Goal: Task Accomplishment & Management: Use online tool/utility

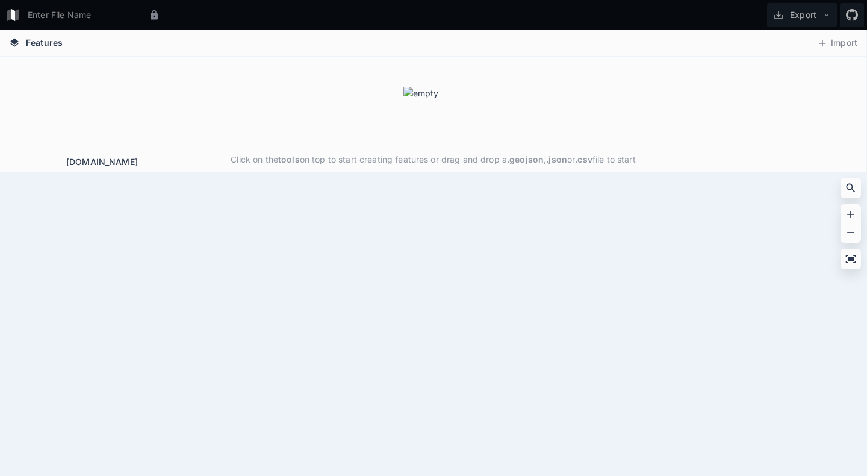
click at [318, 124] on div "Click on the tools on top to start creating features or drag and drop a .geojso…" at bounding box center [433, 129] width 866 height 85
click at [317, 119] on div "Click on the tools on top to start creating features or drag and drop a .geojso…" at bounding box center [433, 129] width 866 height 85
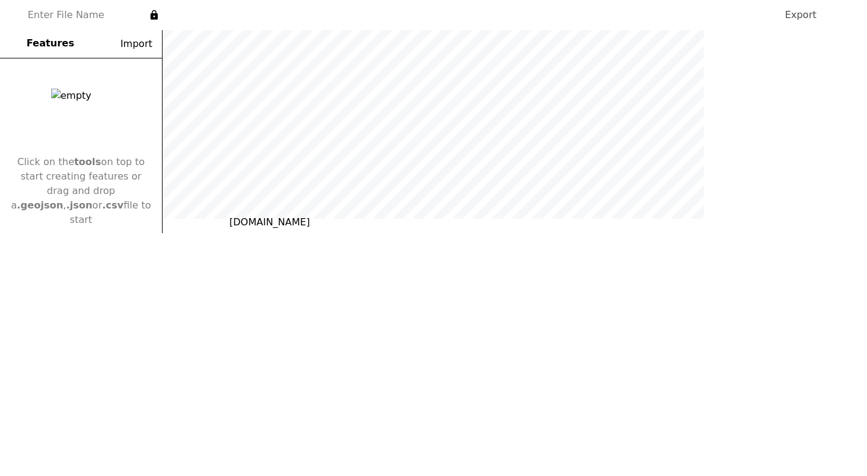
click at [63, 9] on form at bounding box center [85, 15] width 125 height 23
click at [63, 18] on form at bounding box center [85, 15] width 125 height 23
click at [63, 60] on div "Click on the tools on top to start creating features or drag and drop a .geojso…" at bounding box center [81, 145] width 162 height 175
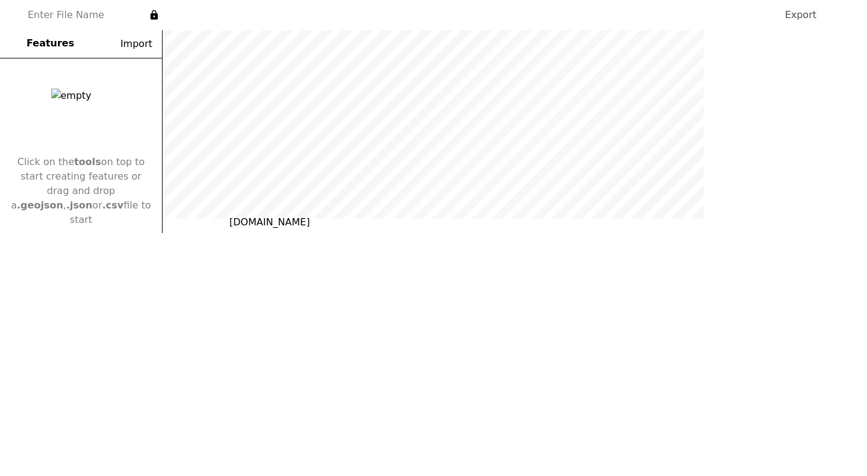
click at [63, 60] on div "Click on the tools on top to start creating features or drag and drop a .geojso…" at bounding box center [81, 145] width 162 height 175
click at [57, 11] on form at bounding box center [85, 15] width 125 height 23
click at [58, 43] on span "Features" at bounding box center [50, 43] width 48 height 14
click at [135, 46] on button "Import" at bounding box center [129, 44] width 58 height 23
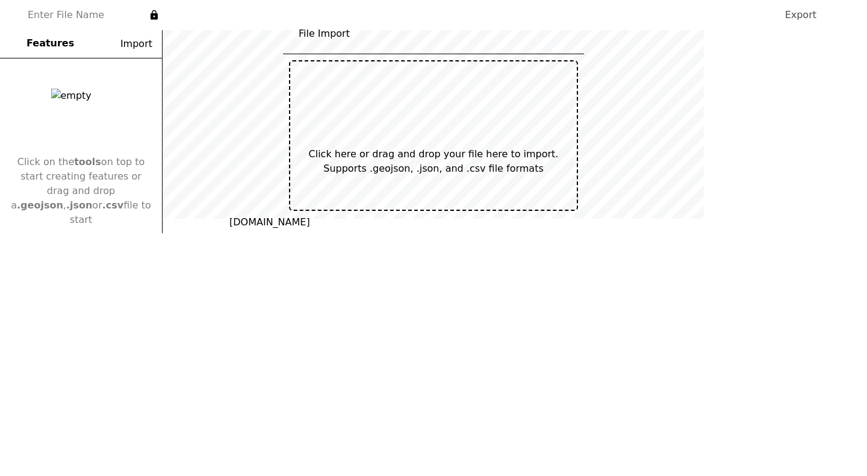
click at [420, 114] on div at bounding box center [433, 116] width 42 height 42
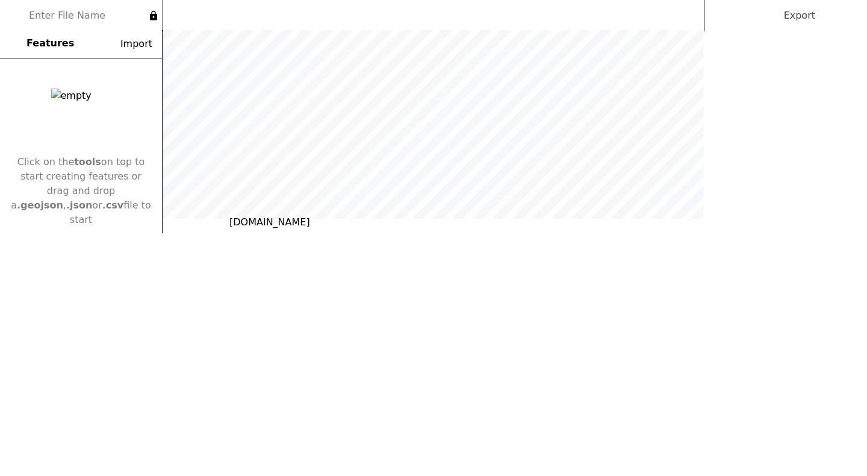
click at [798, 17] on button "Export" at bounding box center [798, 16] width 75 height 24
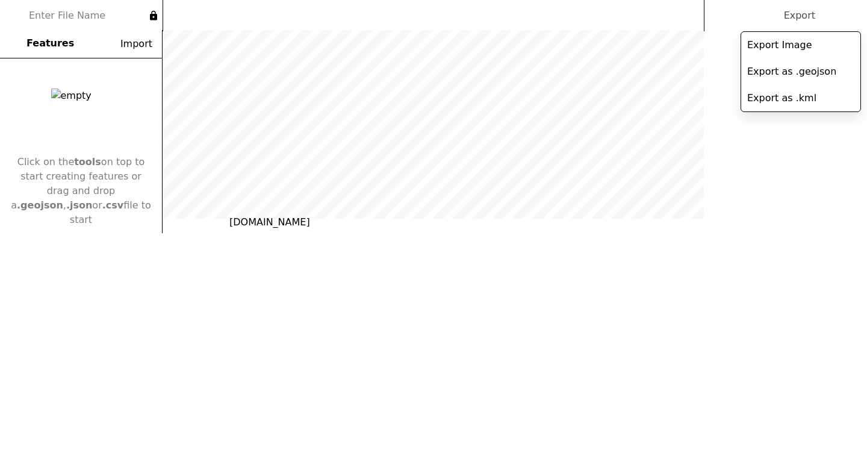
click at [773, 51] on div "Export Image" at bounding box center [800, 45] width 119 height 26
click at [770, 74] on div "Export as .geojson" at bounding box center [800, 71] width 119 height 26
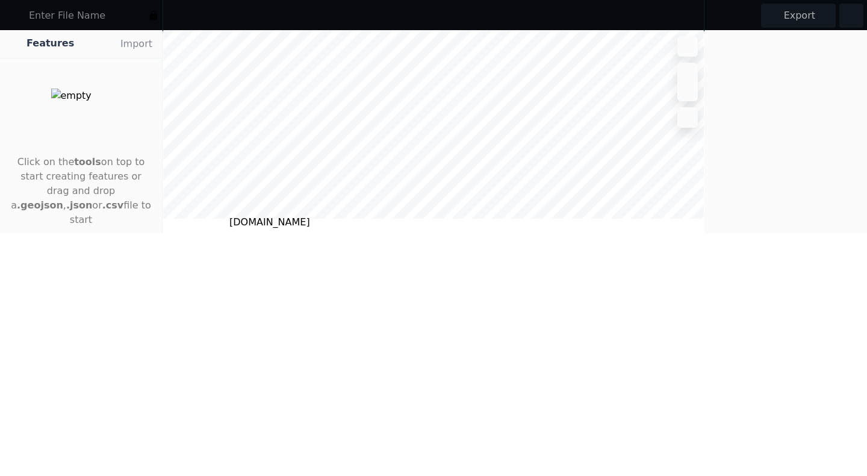
click at [745, 167] on div at bounding box center [785, 131] width 163 height 203
click at [846, 18] on icon at bounding box center [851, 16] width 12 height 12
click at [142, 42] on button "Import" at bounding box center [129, 44] width 58 height 23
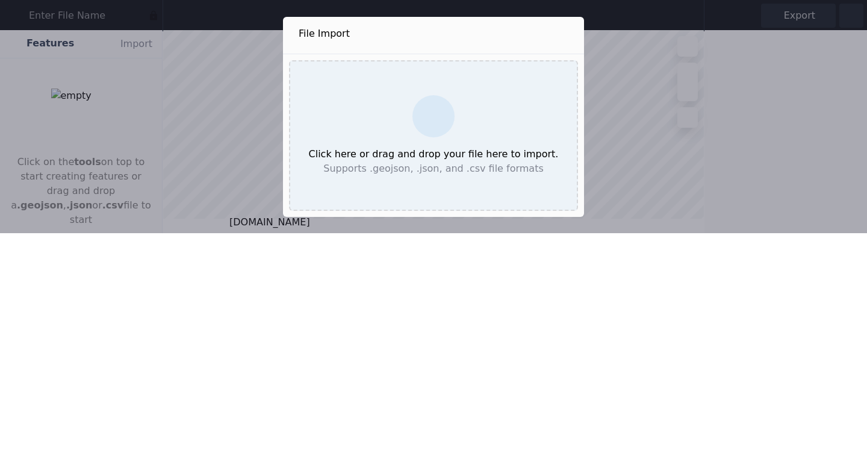
click at [415, 147] on h4 "Click here or drag and drop your file here to import." at bounding box center [434, 154] width 250 height 14
click at [590, 233] on html "Export Features Import Click on the tools on top to start creating features or …" at bounding box center [433, 116] width 867 height 233
click at [686, 116] on div "File Import Click here or drag and drop your file here to import. Supports .geo…" at bounding box center [433, 116] width 867 height 233
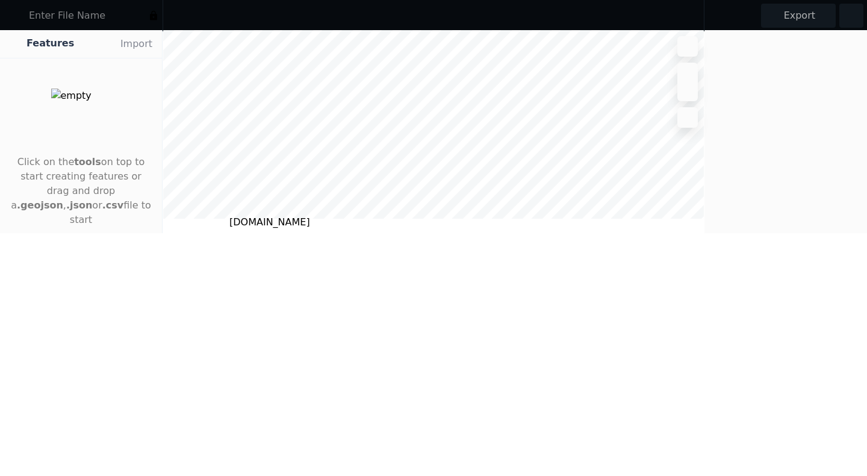
click at [687, 49] on icon at bounding box center [687, 46] width 12 height 12
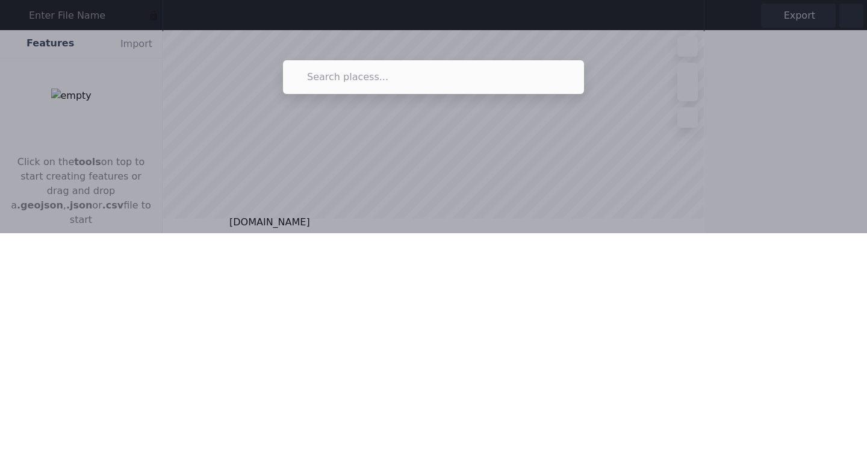
click at [671, 55] on div at bounding box center [433, 116] width 867 height 233
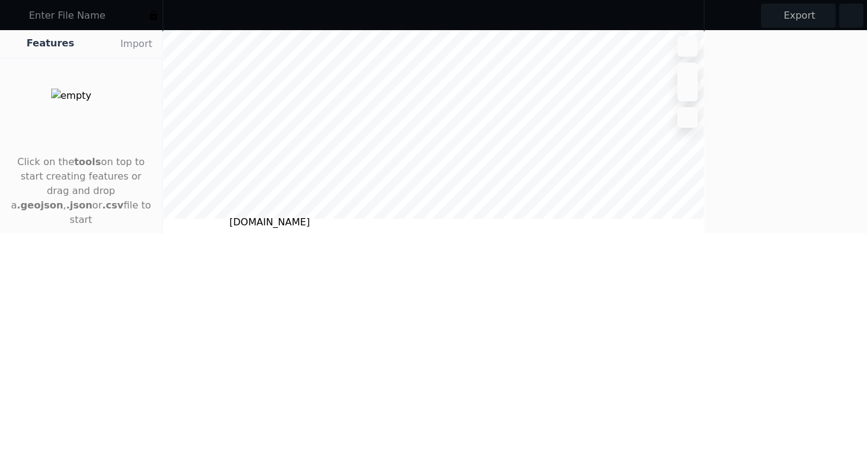
click at [70, 19] on form at bounding box center [86, 16] width 124 height 24
click at [80, 8] on form at bounding box center [86, 16] width 124 height 24
click at [37, 17] on form at bounding box center [86, 16] width 124 height 24
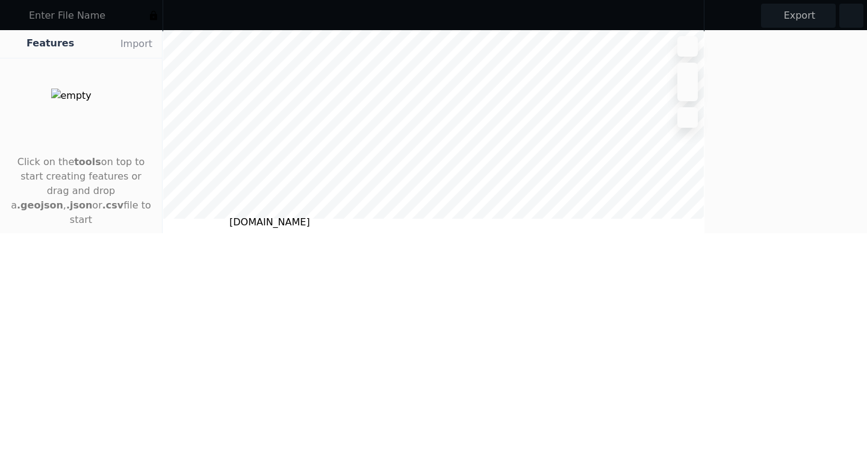
click at [37, 17] on form at bounding box center [86, 16] width 124 height 24
click at [21, 16] on icon at bounding box center [17, 15] width 14 height 14
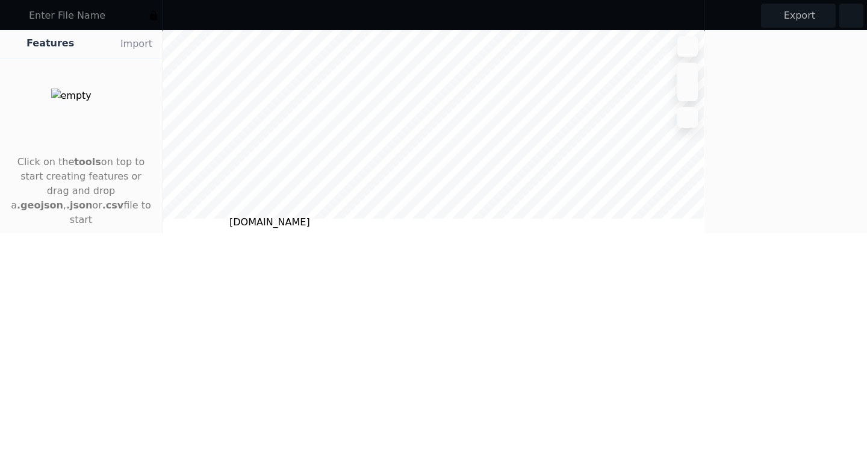
click at [139, 194] on p "Click on the tools on top to start creating features or drag and drop a .geojso…" at bounding box center [81, 191] width 143 height 72
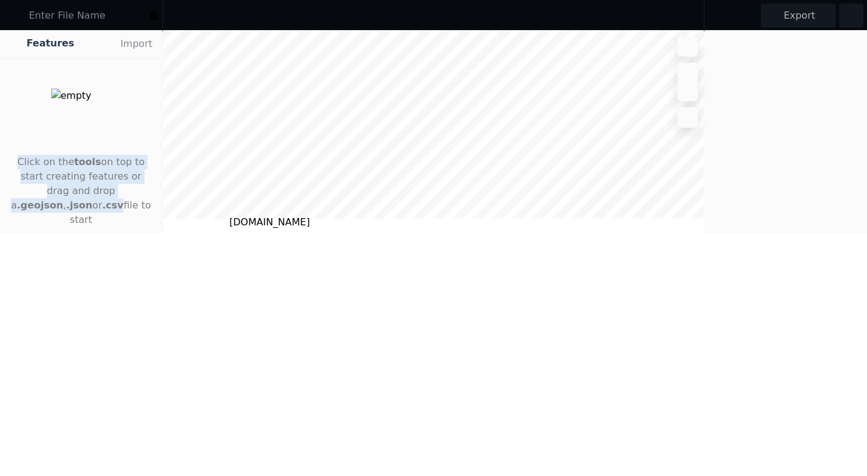
click at [231, 219] on html "Export Features Import Click on the tools on top to start creating features or …" at bounding box center [433, 116] width 867 height 233
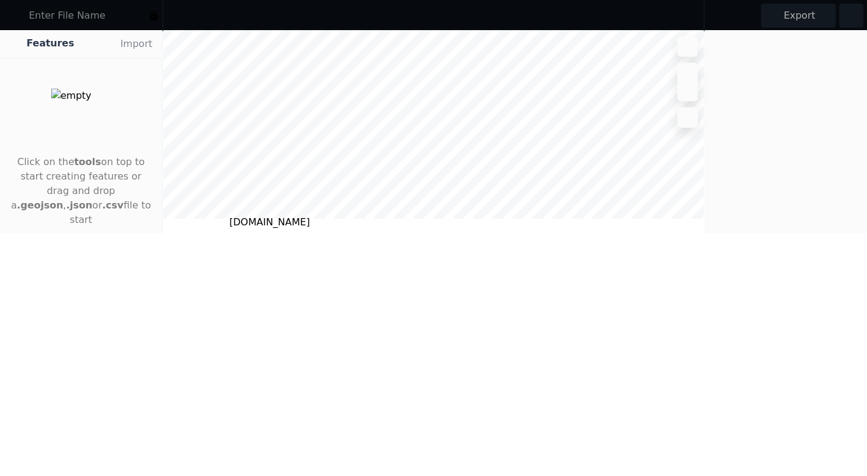
click at [231, 219] on html "Export Features Import Click on the tools on top to start creating features or …" at bounding box center [433, 116] width 867 height 233
click at [140, 46] on button "Import" at bounding box center [129, 44] width 58 height 23
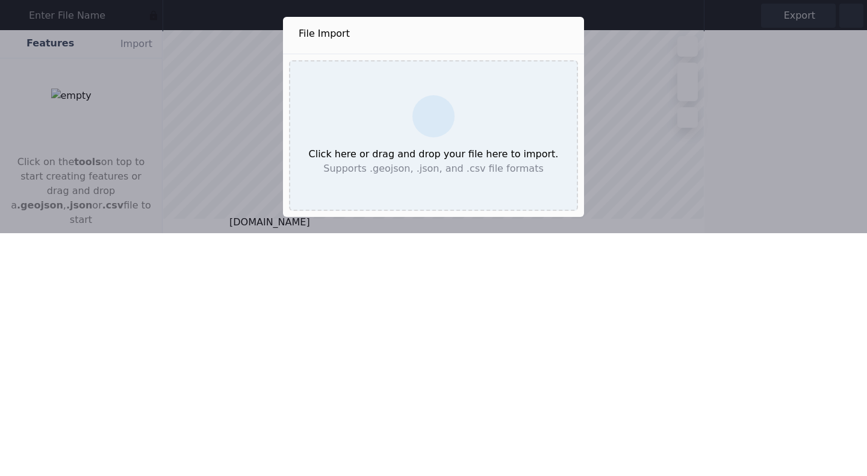
click at [468, 167] on p "Supports .geojson, .json, and .csv file formats" at bounding box center [434, 168] width 250 height 14
click at [680, 85] on div "File Import Click here or drag and drop your file here to import. Supports .geo…" at bounding box center [433, 116] width 867 height 233
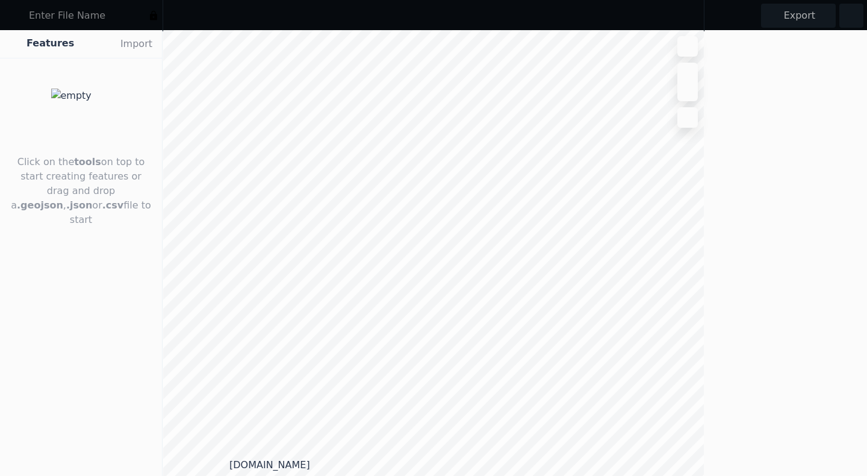
click at [691, 48] on icon at bounding box center [687, 46] width 12 height 12
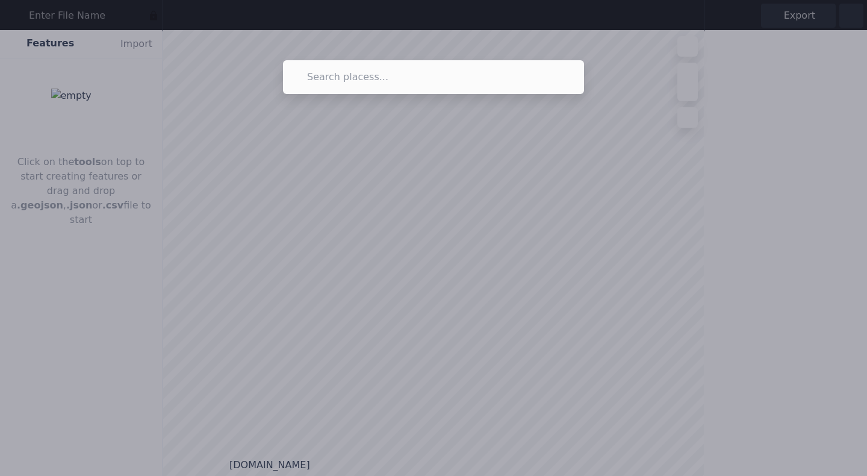
click at [506, 187] on div at bounding box center [433, 238] width 867 height 476
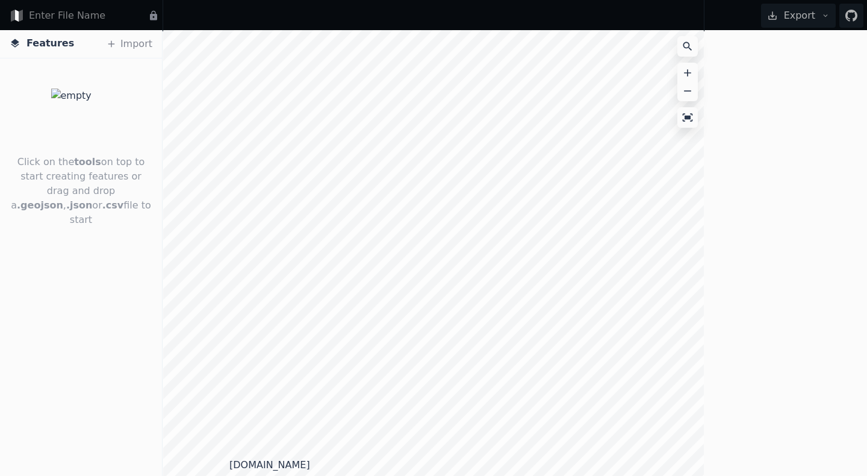
click at [69, 11] on form at bounding box center [86, 16] width 124 height 24
click at [154, 15] on icon at bounding box center [153, 16] width 7 height 10
click at [144, 44] on button "Import" at bounding box center [129, 44] width 58 height 23
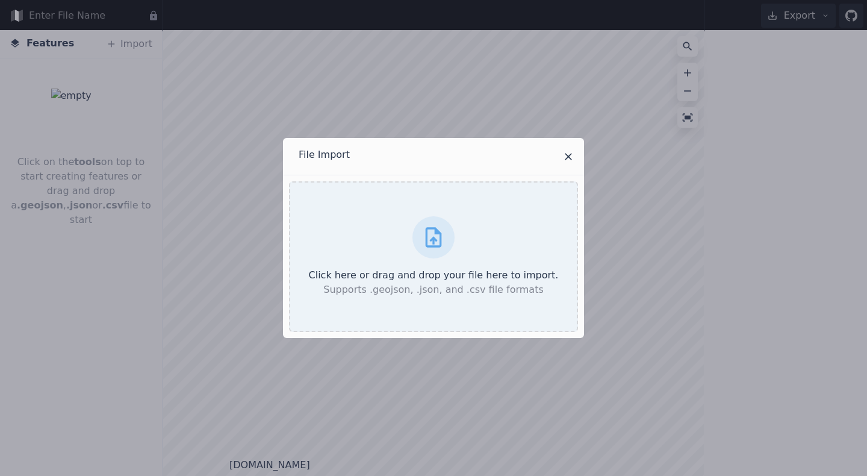
click at [566, 155] on icon at bounding box center [568, 156] width 12 height 12
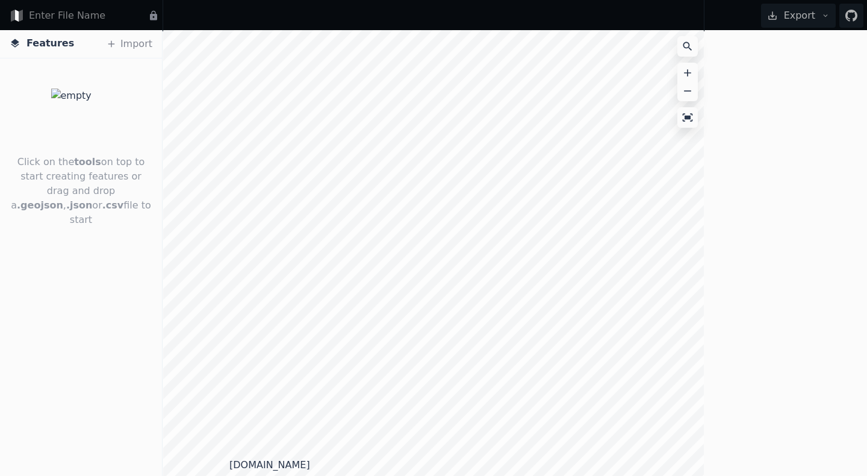
click at [143, 46] on button "Import" at bounding box center [129, 44] width 58 height 23
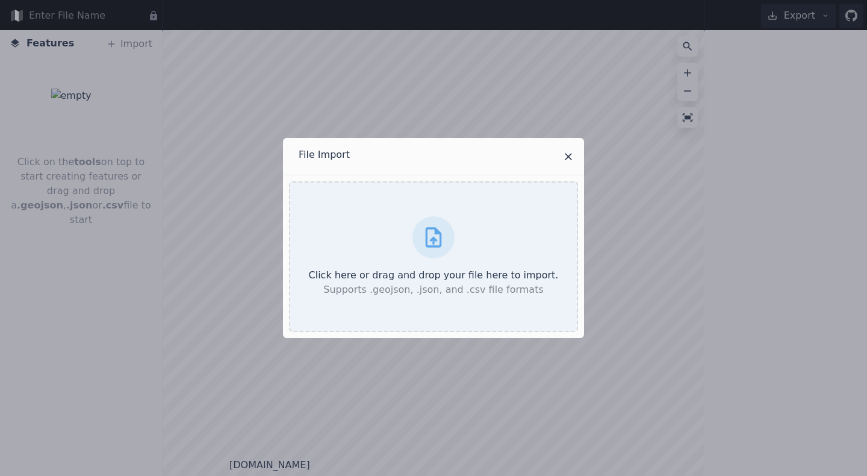
click at [559, 155] on button at bounding box center [568, 156] width 19 height 19
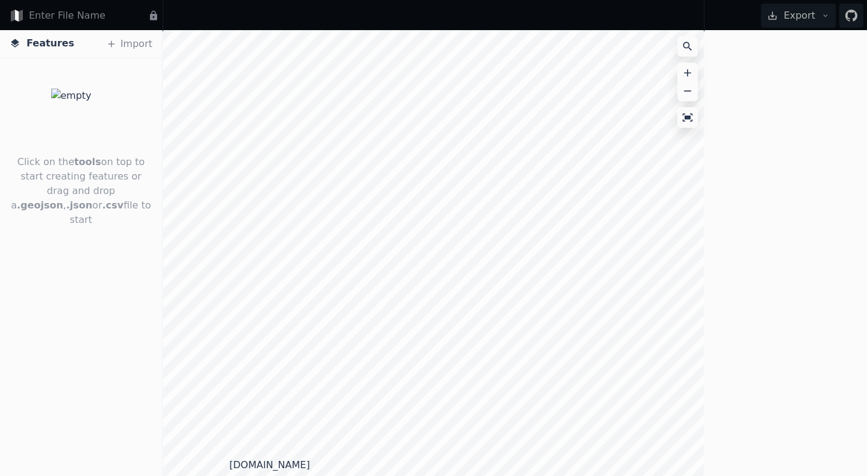
click at [689, 46] on icon at bounding box center [687, 46] width 9 height 9
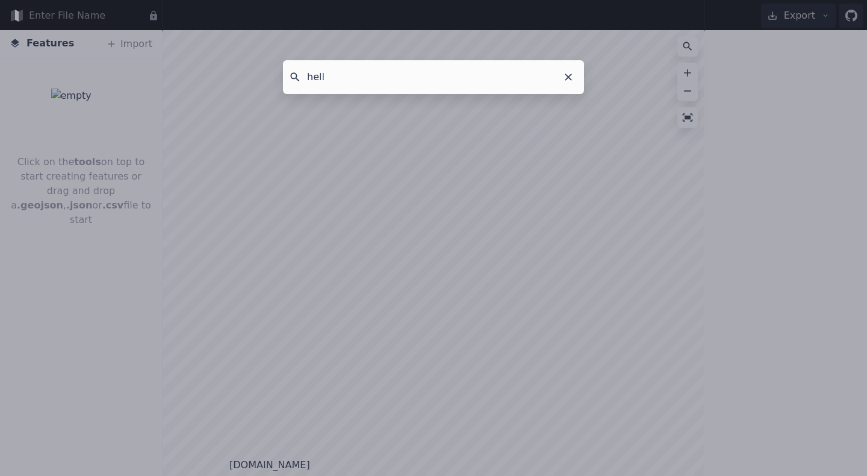
type input "hello"
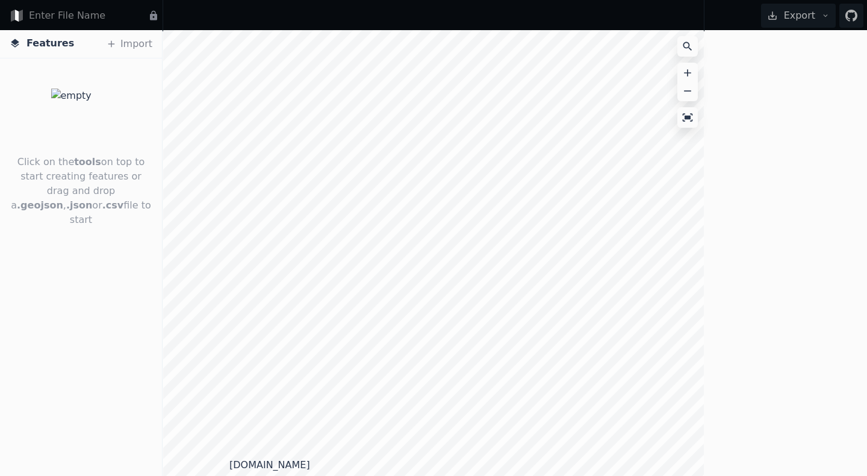
click at [687, 67] on icon at bounding box center [687, 73] width 12 height 12
click at [687, 87] on icon at bounding box center [687, 91] width 12 height 12
click at [788, 18] on button "Export" at bounding box center [798, 16] width 75 height 24
click at [772, 129] on div at bounding box center [785, 252] width 163 height 445
click at [808, 18] on button "Export" at bounding box center [798, 16] width 75 height 24
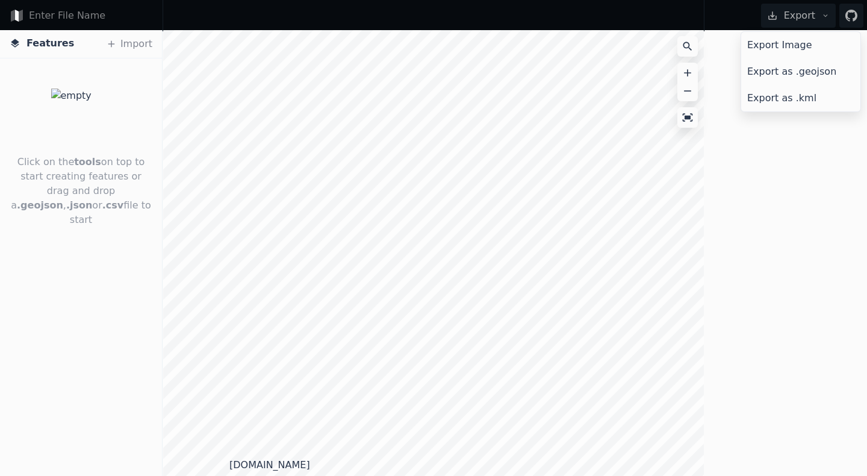
click at [85, 20] on form at bounding box center [91, 16] width 135 height 24
click at [61, 18] on form at bounding box center [91, 16] width 135 height 24
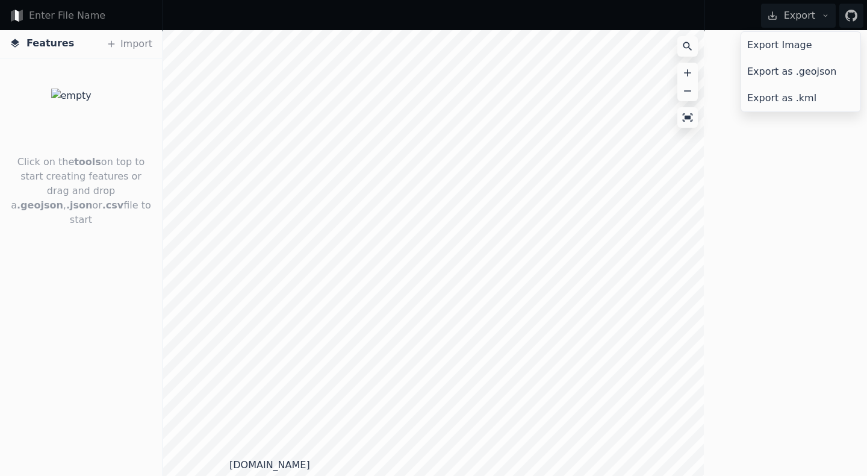
click at [61, 18] on form at bounding box center [91, 16] width 135 height 24
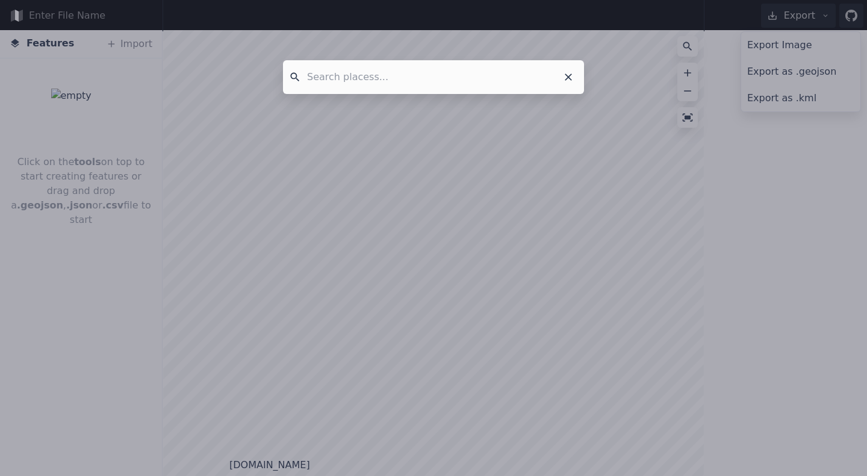
click at [161, 85] on div at bounding box center [433, 238] width 867 height 476
click at [161, 84] on div at bounding box center [433, 238] width 867 height 476
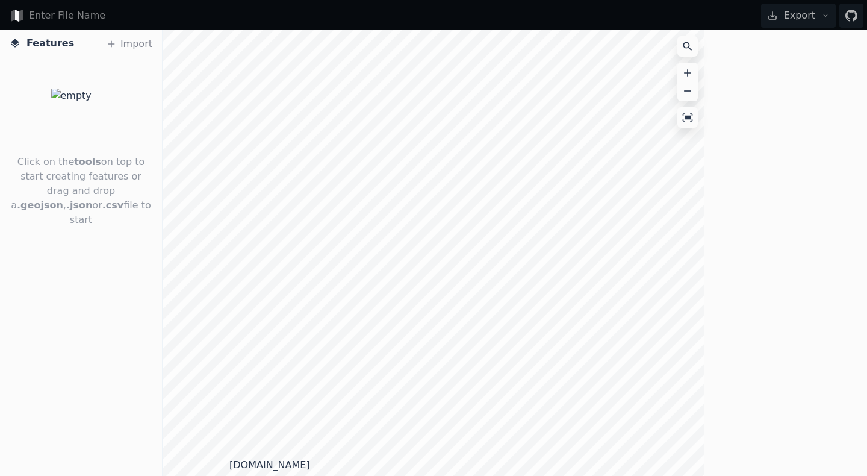
click at [67, 21] on form at bounding box center [91, 16] width 135 height 24
click at [55, 14] on form at bounding box center [91, 16] width 135 height 24
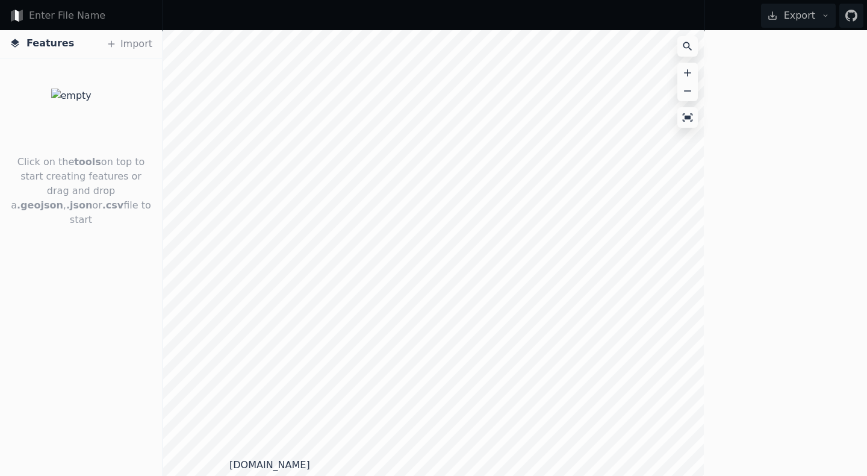
click at [69, 19] on form at bounding box center [91, 16] width 135 height 24
click at [43, 19] on form at bounding box center [91, 16] width 135 height 24
click at [64, 21] on form at bounding box center [91, 16] width 135 height 24
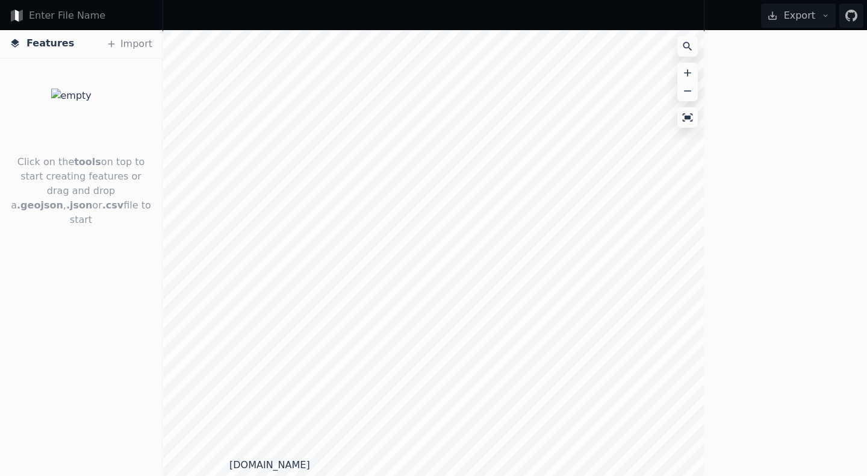
click at [51, 45] on span "Features" at bounding box center [50, 43] width 48 height 14
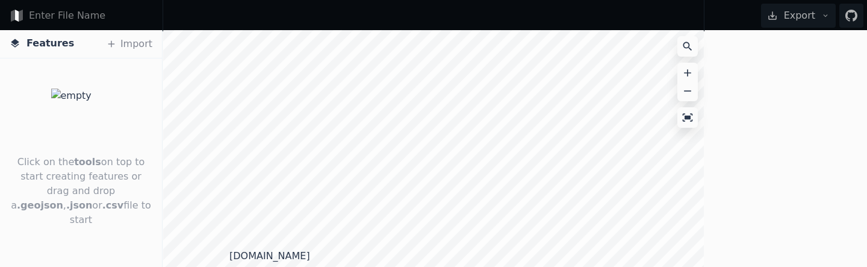
click at [429, 16] on div at bounding box center [434, 15] width 542 height 31
click at [370, 18] on div at bounding box center [434, 15] width 542 height 31
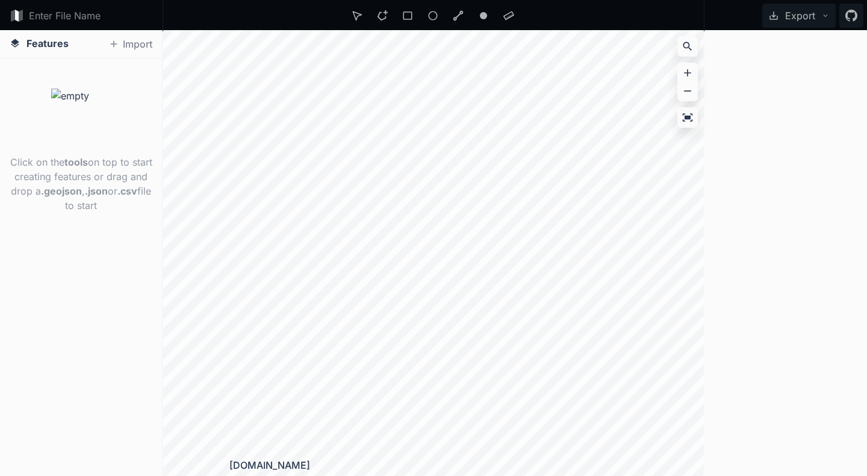
click at [689, 116] on icon at bounding box center [687, 117] width 12 height 12
click at [512, 20] on icon at bounding box center [508, 15] width 11 height 11
click at [448, 17] on div at bounding box center [458, 16] width 24 height 24
click at [802, 8] on button "Export" at bounding box center [798, 16] width 73 height 24
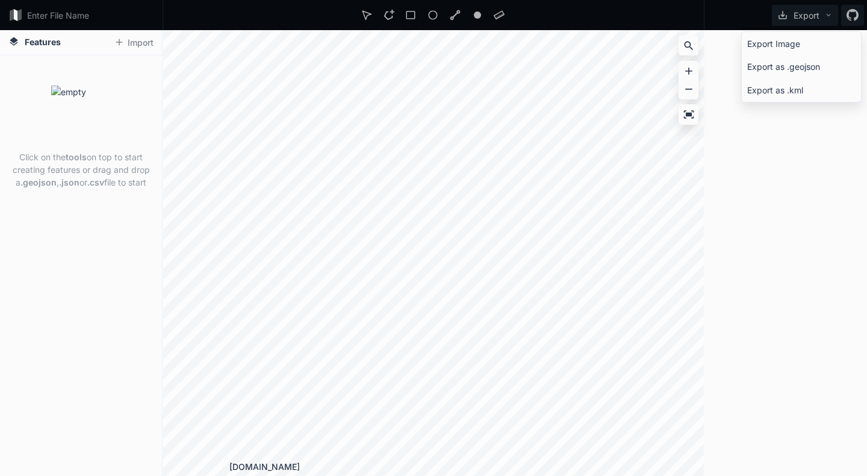
click at [80, 11] on form at bounding box center [91, 15] width 137 height 22
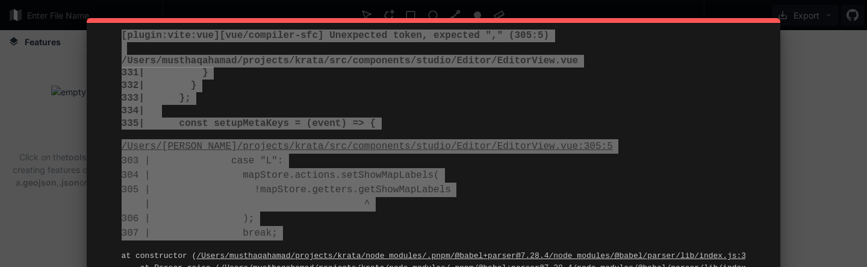
drag, startPoint x: 121, startPoint y: 38, endPoint x: 383, endPoint y: 250, distance: 336.8
click at [383, 250] on div "[plugin:vite:vue] [vue/compiler-sfc] Unexpected token, expected "," (305:5) /Us…" at bounding box center [433, 218] width 693 height 400
copy div "[plugin:vite:vue] [vue/compiler-sfc] Unexpected token, expected "," (305:5) /Us…"
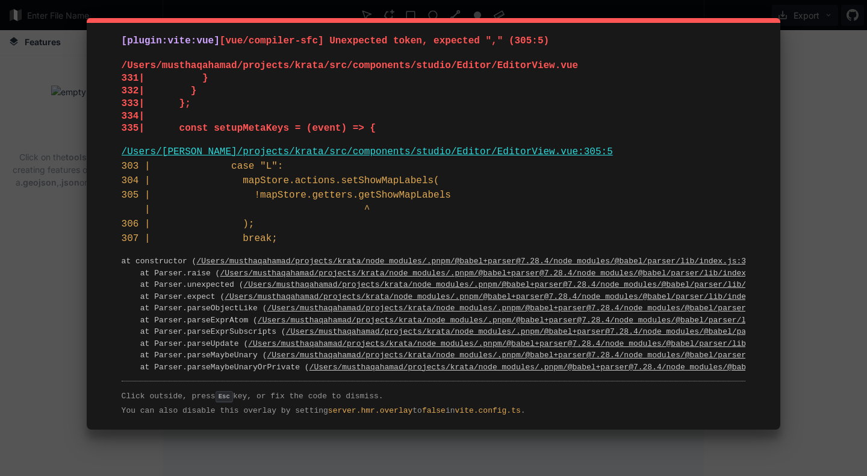
click at [815, 266] on div "[plugin:vite:vue] [vue/compiler-sfc] Unexpected token, expected "," (305:5) /Us…" at bounding box center [433, 238] width 867 height 476
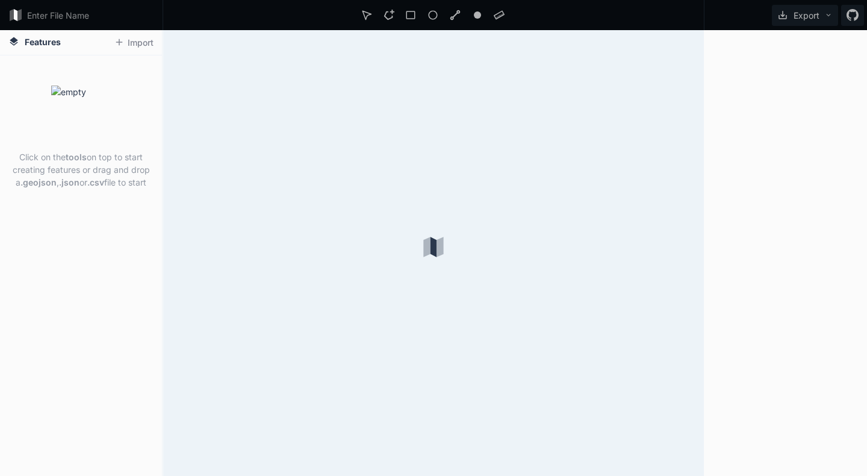
click at [751, 45] on div at bounding box center [785, 252] width 163 height 445
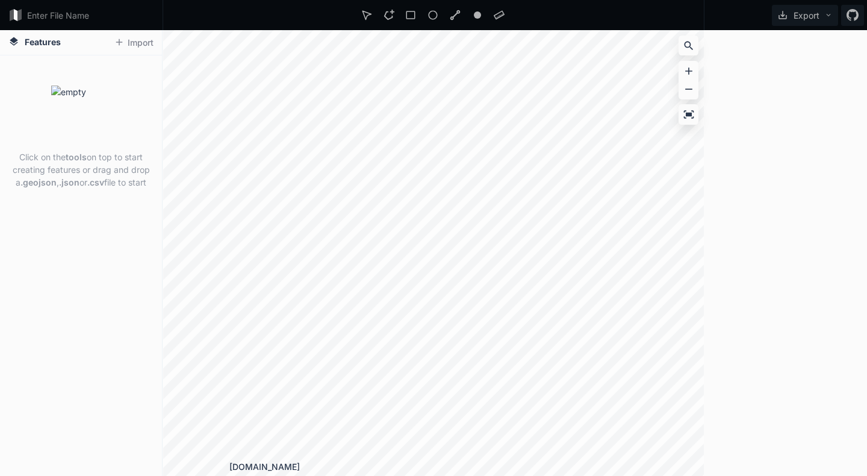
click at [721, 115] on div at bounding box center [785, 252] width 163 height 445
click at [797, 18] on button "Export" at bounding box center [805, 15] width 66 height 21
click at [689, 22] on div at bounding box center [434, 15] width 542 height 30
click at [690, 116] on icon at bounding box center [688, 114] width 10 height 8
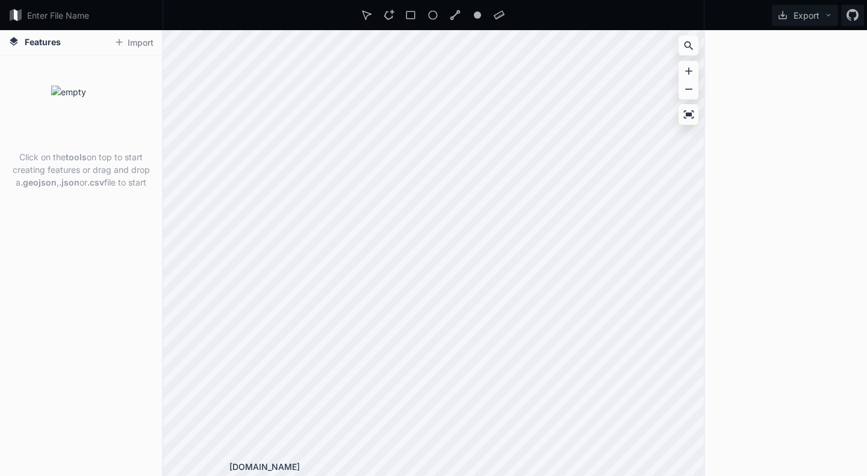
click at [802, 20] on button "Export" at bounding box center [805, 15] width 66 height 21
click at [749, 10] on div "Export Export Image Export as .geojson Export as .kml" at bounding box center [785, 15] width 163 height 30
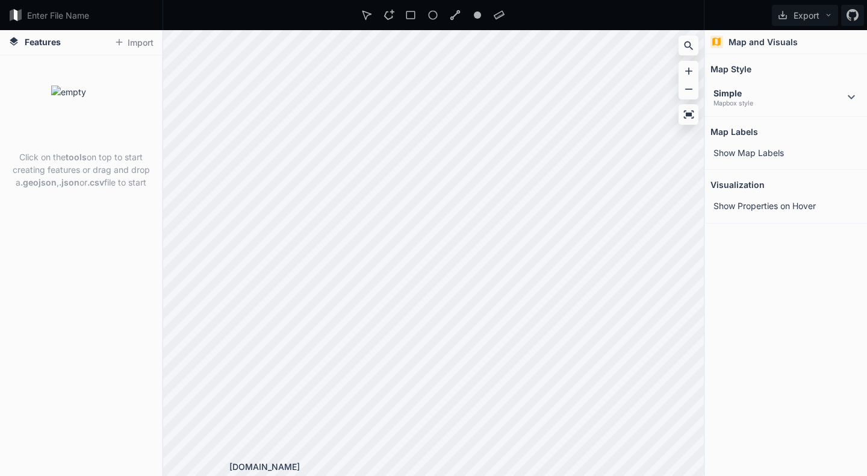
click at [831, 92] on dt "Simple" at bounding box center [778, 93] width 131 height 13
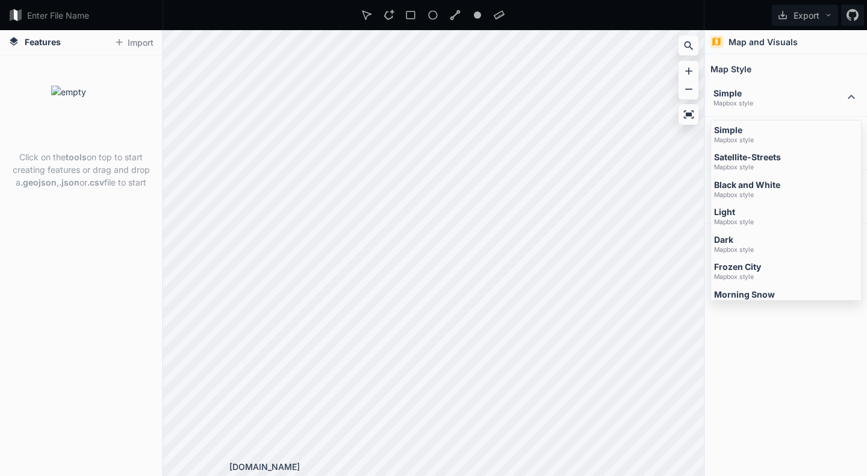
scroll to position [12, 0]
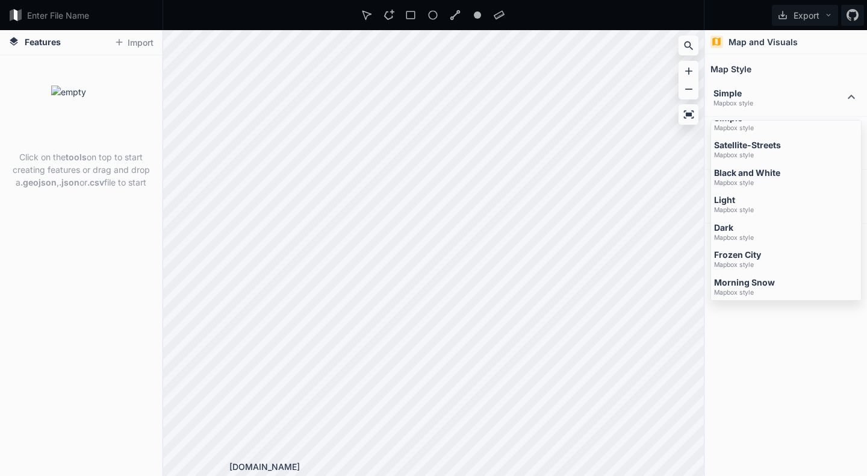
click at [831, 264] on dd "Mapbox style" at bounding box center [786, 265] width 144 height 8
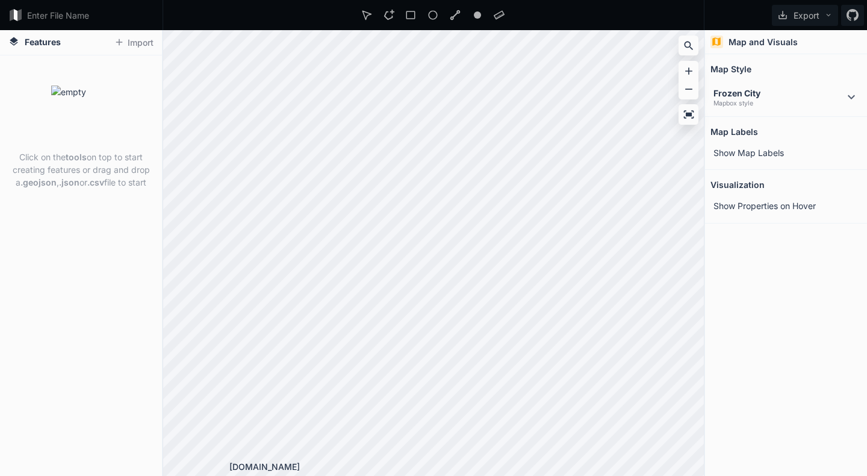
click at [749, 136] on h2 "Map Labels" at bounding box center [734, 131] width 48 height 19
click at [845, 151] on div "Show Map Labels" at bounding box center [786, 152] width 152 height 13
click at [843, 210] on div "Show Properties on Hover" at bounding box center [786, 205] width 152 height 13
drag, startPoint x: 843, startPoint y: 210, endPoint x: 835, endPoint y: 209, distance: 7.9
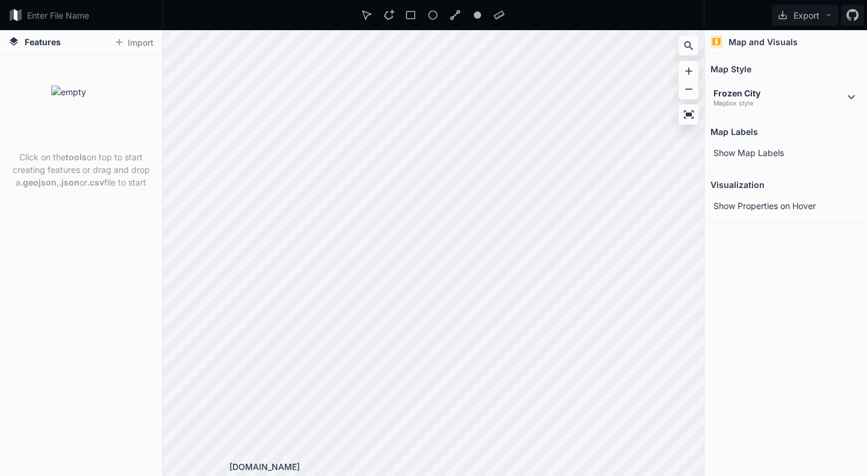
click at [841, 209] on div "Show Properties on Hover" at bounding box center [786, 205] width 152 height 13
click at [830, 209] on div "Show Properties on Hover" at bounding box center [786, 205] width 152 height 13
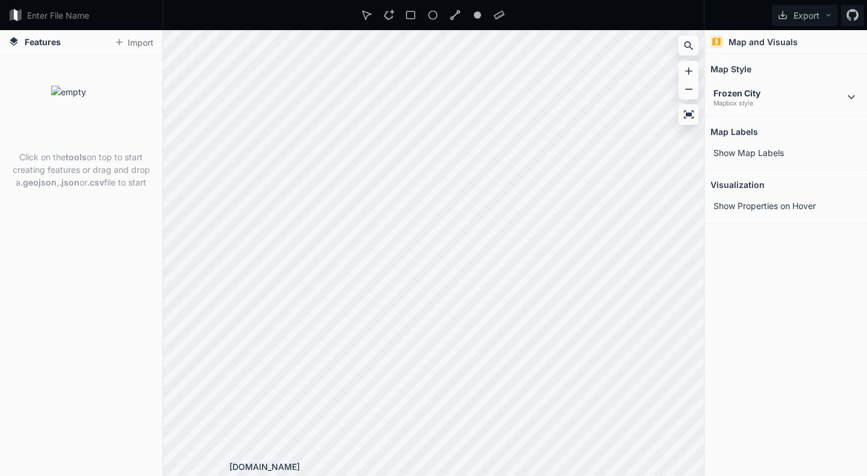
click at [773, 208] on span "Show Properties on Hover" at bounding box center [764, 205] width 102 height 13
click at [716, 150] on icon at bounding box center [715, 152] width 11 height 11
click at [718, 205] on icon at bounding box center [715, 206] width 8 height 8
click at [714, 150] on icon at bounding box center [715, 153] width 8 height 8
click at [724, 134] on h2 "Map Labels" at bounding box center [734, 131] width 48 height 19
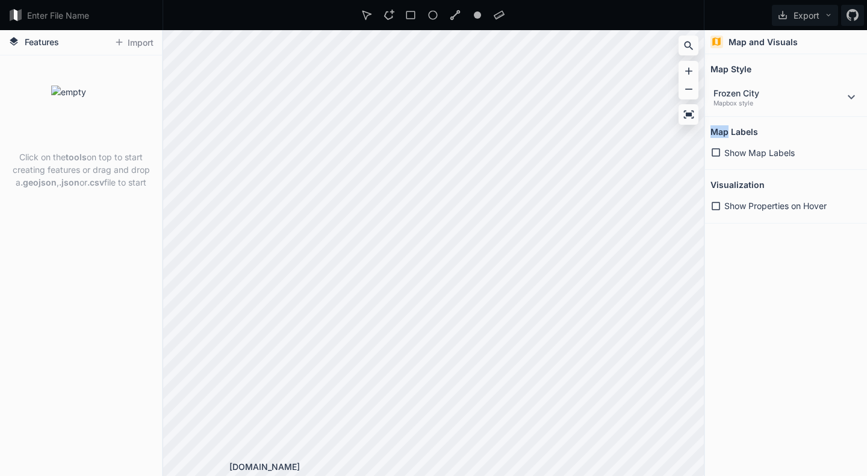
click at [724, 134] on h2 "Map Labels" at bounding box center [734, 131] width 48 height 19
click at [825, 308] on div "Map and Visuals Map Style Frozen City Mapbox style Map Labels Show Map Labels V…" at bounding box center [786, 252] width 162 height 445
click at [715, 158] on div "Show Map Labels" at bounding box center [786, 152] width 152 height 13
click at [716, 203] on icon at bounding box center [715, 206] width 8 height 8
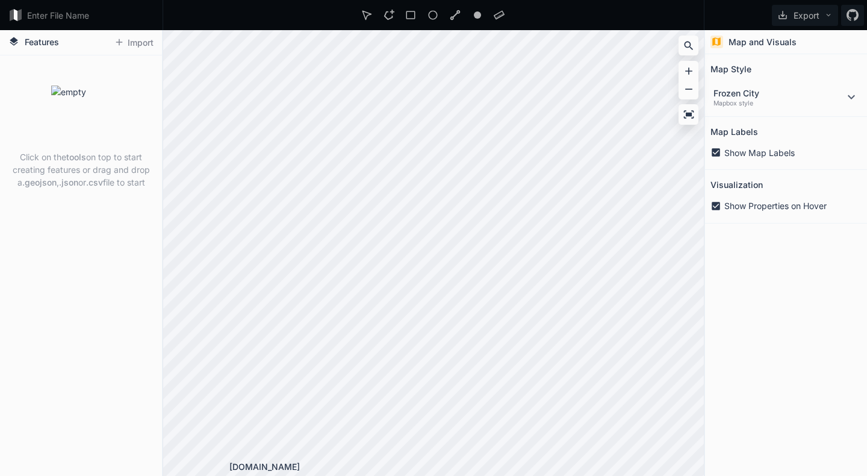
click at [722, 150] on div "Show Map Labels" at bounding box center [786, 152] width 152 height 13
click at [719, 202] on icon at bounding box center [715, 206] width 8 height 8
click at [754, 90] on dt "Frozen City" at bounding box center [778, 93] width 131 height 13
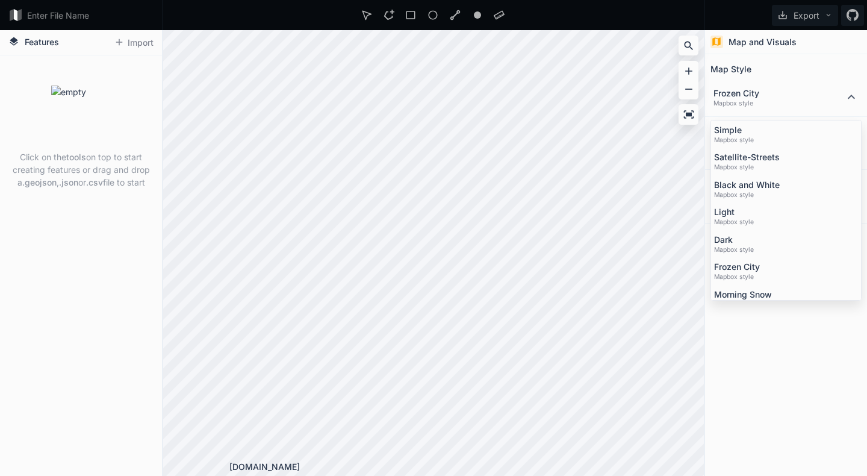
click at [754, 90] on dt "Frozen City" at bounding box center [778, 93] width 131 height 13
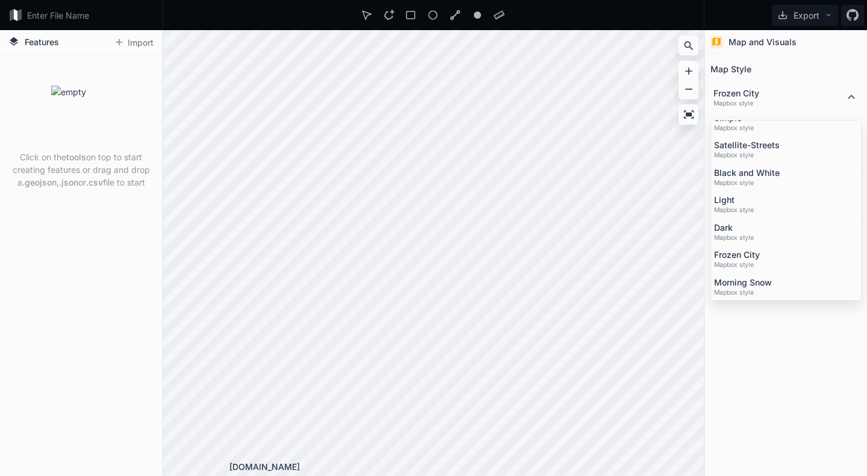
scroll to position [0, 0]
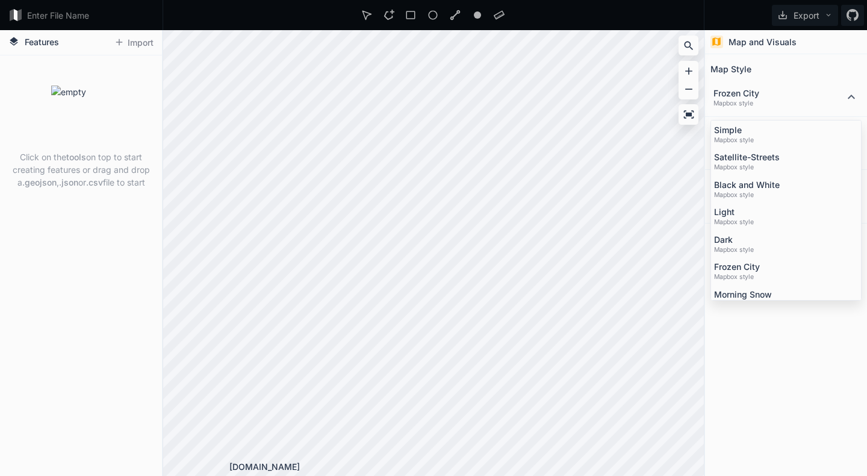
click at [769, 415] on div "Map and Visuals Map Style Frozen City Mapbox style Simple Mapbox style Satellit…" at bounding box center [786, 252] width 162 height 445
click at [748, 375] on div "Map and Visuals Map Style Frozen City Mapbox style Simple Mapbox style Satellit…" at bounding box center [786, 252] width 162 height 445
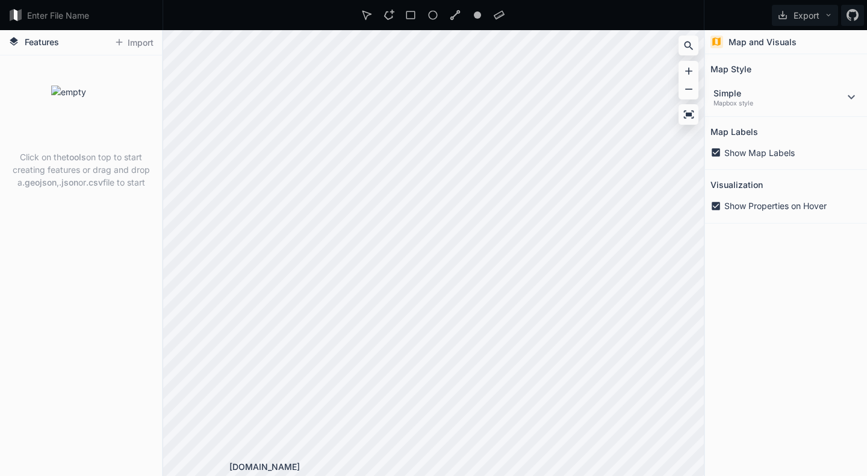
click at [93, 166] on p "Click on the tools on top to start creating features or drag and drop a .geojso…" at bounding box center [80, 169] width 145 height 38
click at [135, 42] on button "Import" at bounding box center [133, 42] width 51 height 21
click at [742, 110] on div "Simple Mapbox style" at bounding box center [786, 98] width 152 height 28
click at [745, 103] on dd "Mapbox style" at bounding box center [778, 103] width 131 height 8
click at [798, 12] on button "Export" at bounding box center [805, 15] width 66 height 21
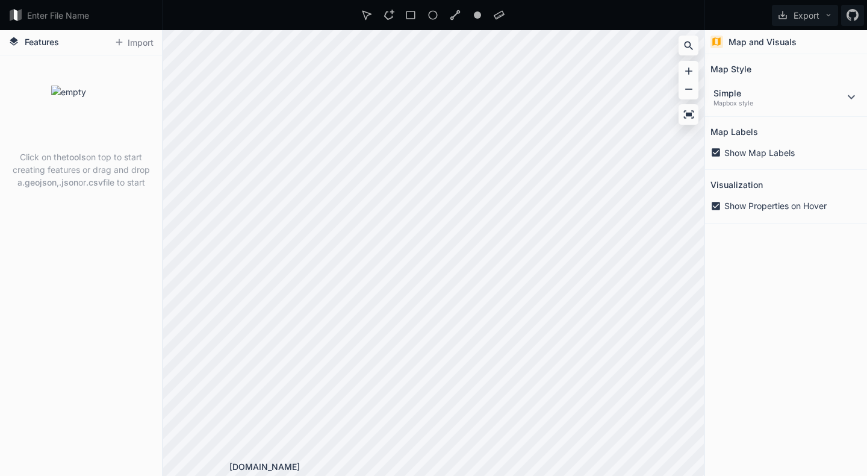
click at [785, 17] on icon at bounding box center [782, 15] width 11 height 11
click at [818, 17] on button "Export" at bounding box center [805, 15] width 66 height 21
click at [773, 359] on div "Map and Visuals Map Style Simple Mapbox style Map Labels Show Map Labels Visual…" at bounding box center [786, 252] width 162 height 445
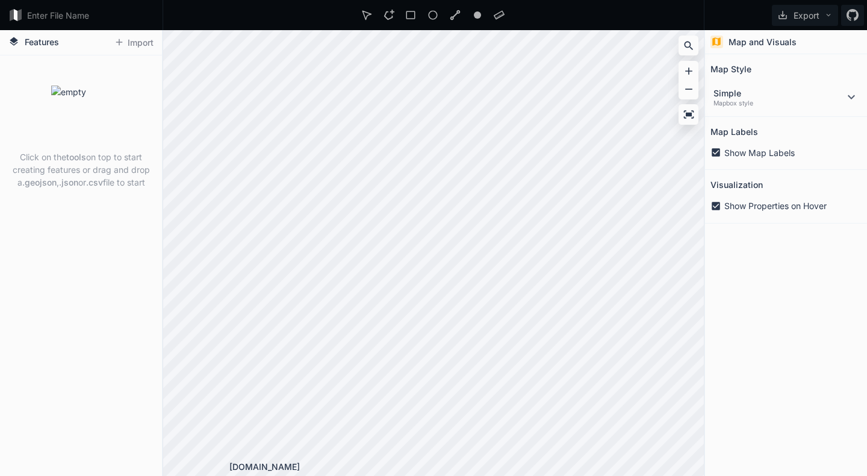
click at [147, 45] on button "Import" at bounding box center [133, 42] width 51 height 21
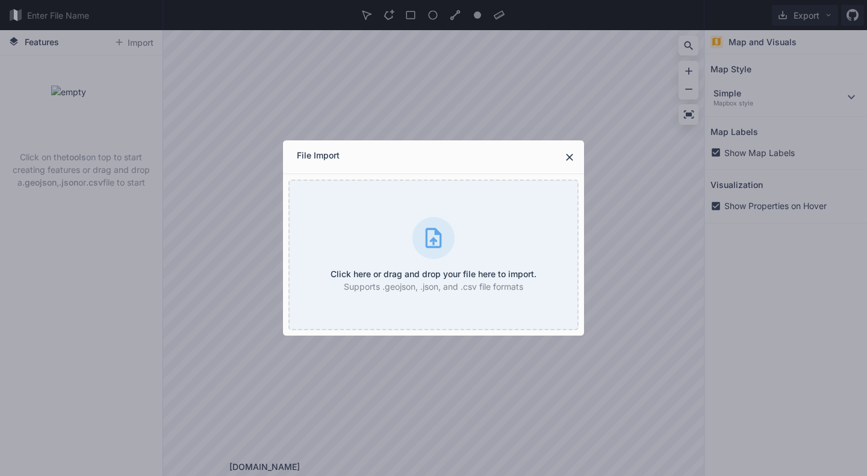
click at [480, 211] on div "Click here or drag and drop your file here to import. Supports .geojson, .json,…" at bounding box center [433, 254] width 291 height 150
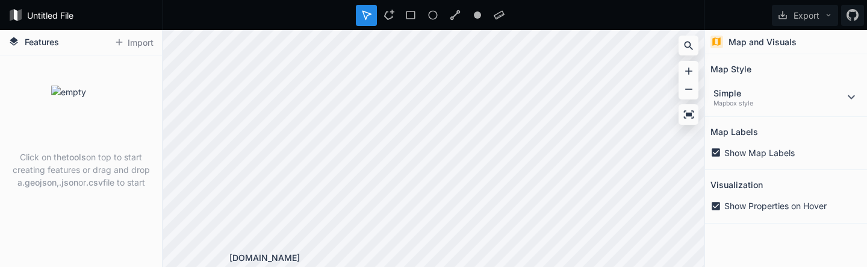
click at [33, 15] on form "Untitled File" at bounding box center [91, 15] width 137 height 22
click at [33, 15] on input "Untitled File" at bounding box center [91, 15] width 137 height 22
click at [50, 87] on div "Click on the tools on top to start creating features or drag and drop a .geojso…" at bounding box center [81, 139] width 162 height 109
click at [137, 39] on button "Import" at bounding box center [133, 42] width 51 height 21
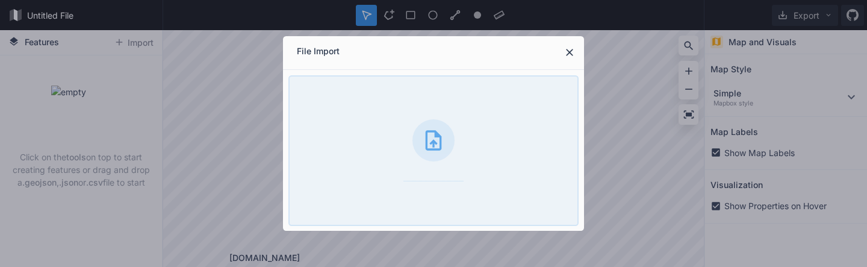
type input "596acres-02-18-2014"
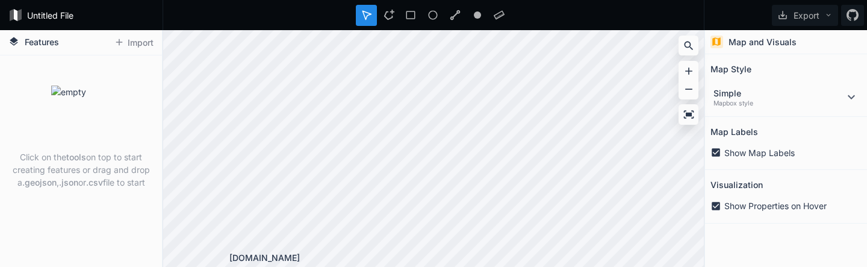
click at [142, 43] on button "Import" at bounding box center [133, 42] width 51 height 21
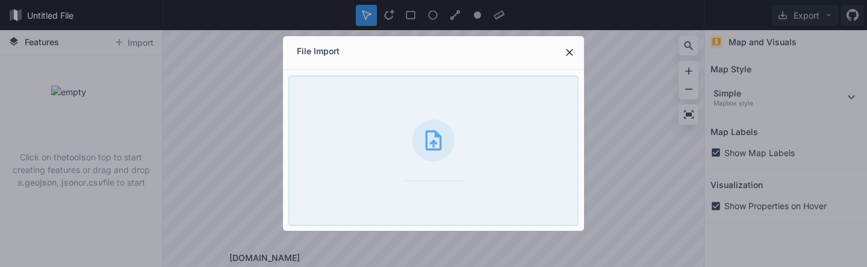
type input "596acres-02-18-2014"
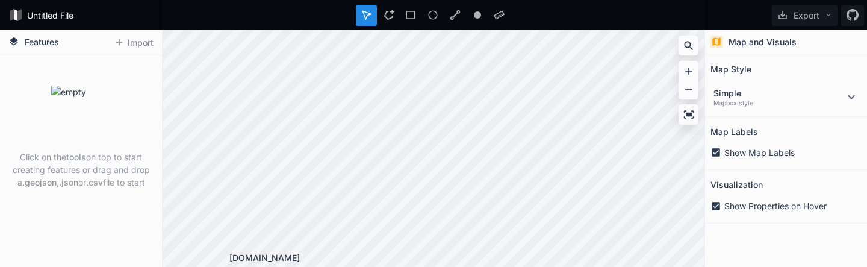
click at [134, 48] on button "Import" at bounding box center [133, 42] width 51 height 21
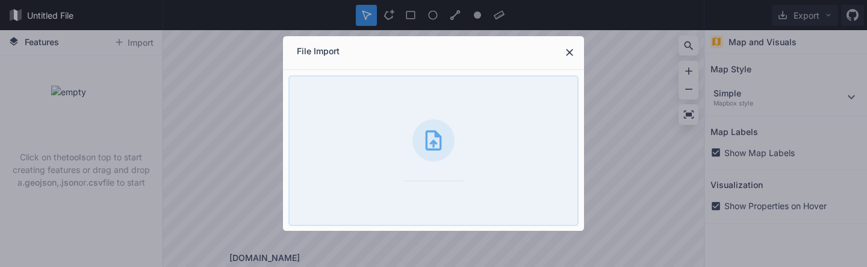
type input "596acres-02-18-2014"
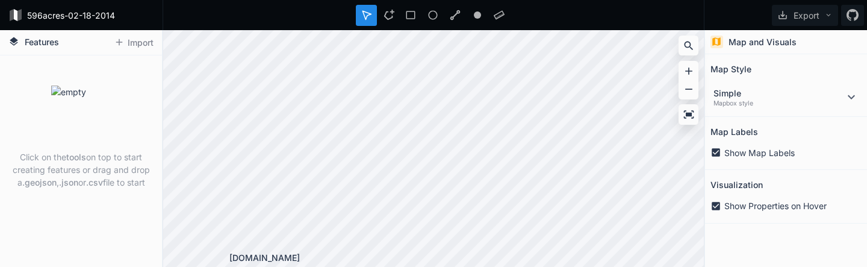
click at [146, 168] on p "Click on the tools on top to start creating features or drag and drop a .geojso…" at bounding box center [80, 169] width 145 height 38
